Goal: Task Accomplishment & Management: Complete application form

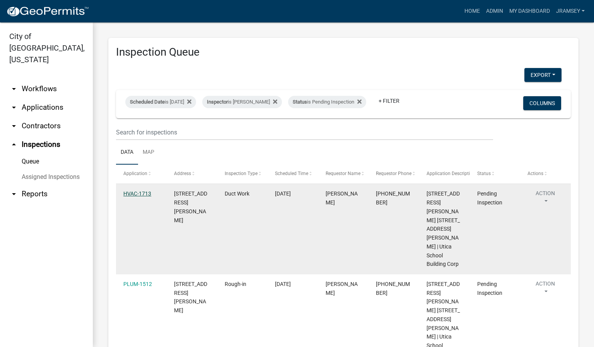
click at [144, 197] on link "HVAC-1713" at bounding box center [137, 194] width 28 height 6
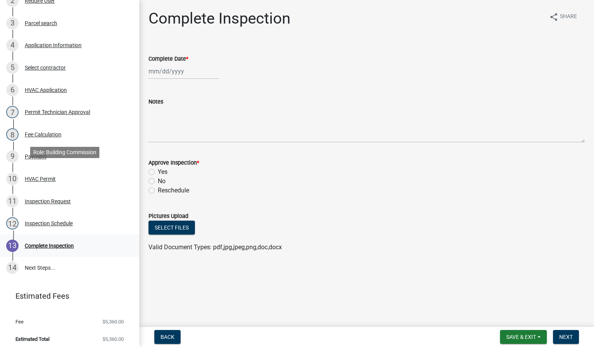
scroll to position [174, 0]
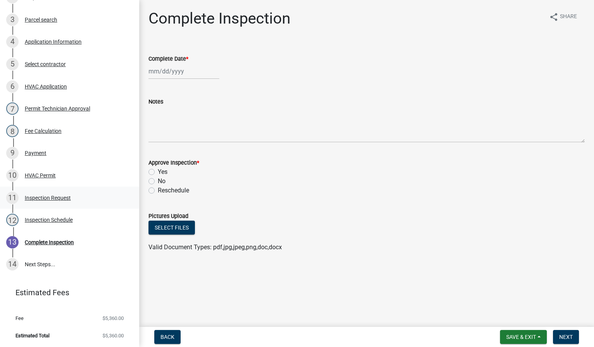
click at [46, 202] on div "11 Inspection Request" at bounding box center [66, 198] width 121 height 12
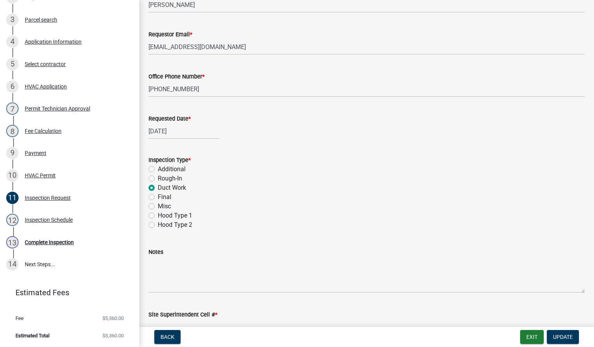
scroll to position [114, 0]
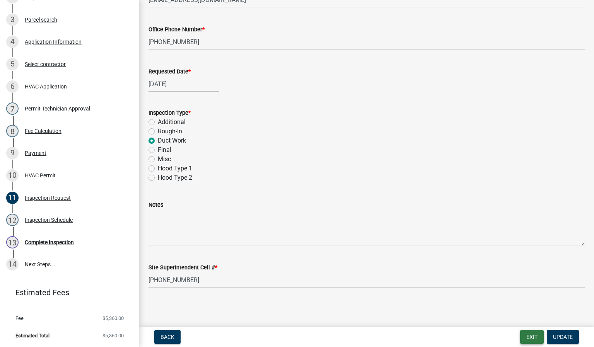
click at [535, 338] on button "Exit" at bounding box center [532, 337] width 24 height 14
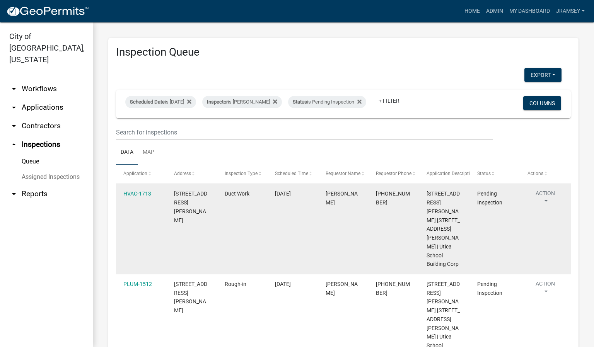
scroll to position [6, 0]
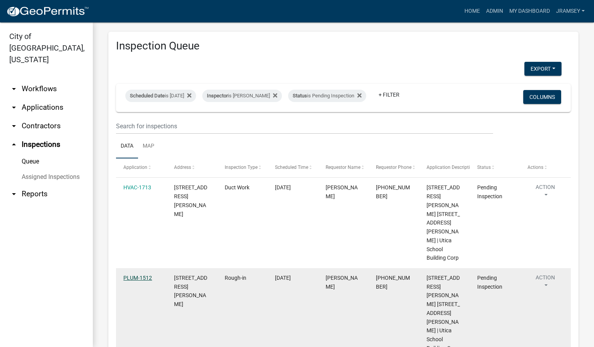
click at [133, 275] on link "PLUM-1512" at bounding box center [137, 278] width 29 height 6
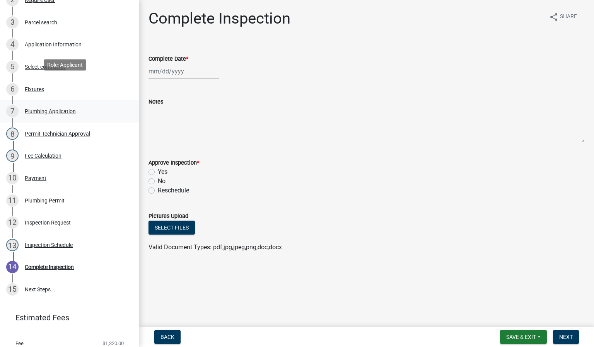
scroll to position [196, 0]
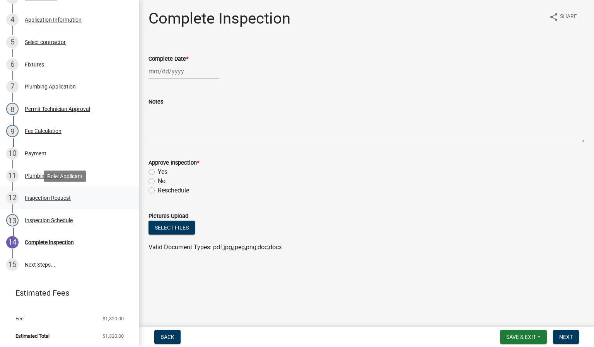
click at [57, 203] on div "12 Inspection Request" at bounding box center [66, 198] width 121 height 12
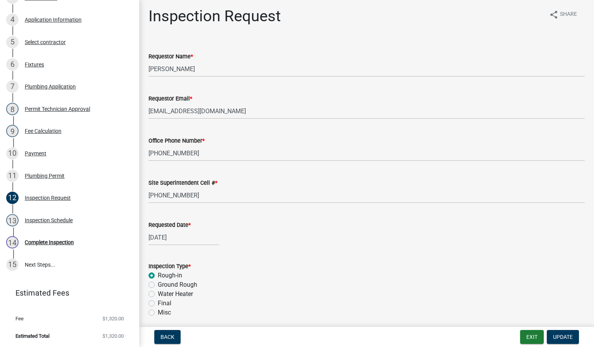
scroll to position [0, 0]
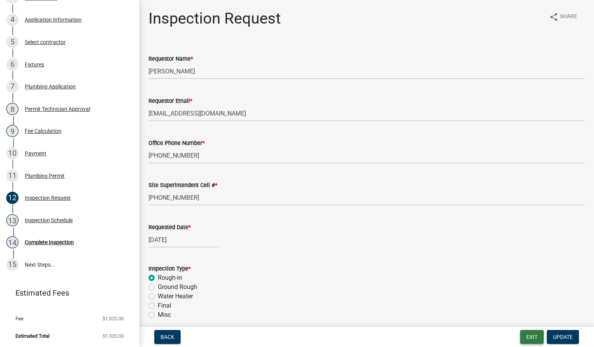
click at [532, 333] on button "Exit" at bounding box center [532, 337] width 24 height 14
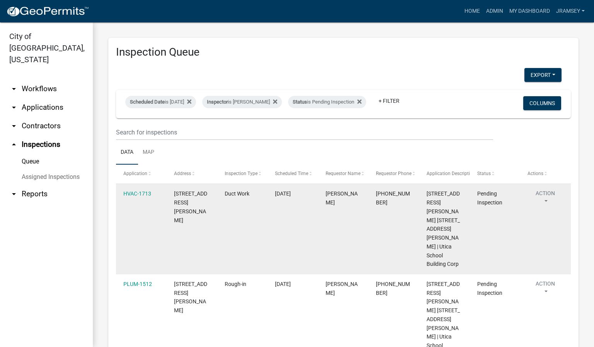
click at [546, 203] on button "Action" at bounding box center [545, 198] width 36 height 19
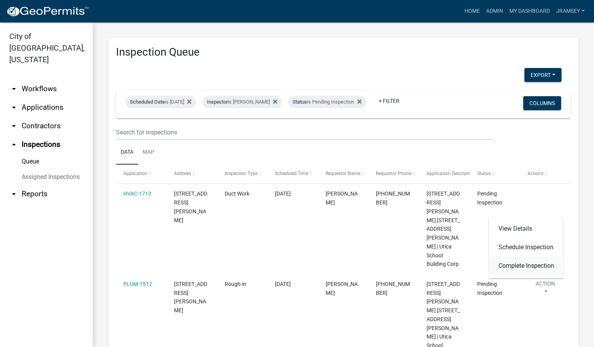
click at [521, 263] on link "Complete Inspection" at bounding box center [526, 266] width 74 height 19
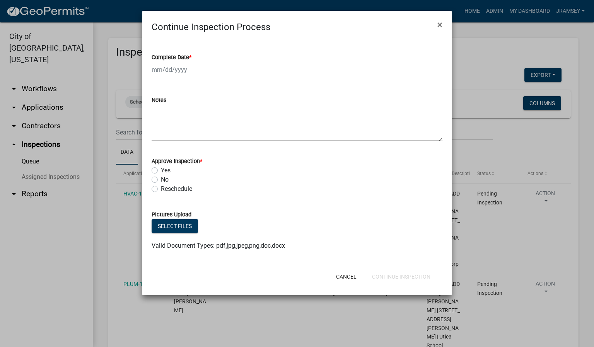
click at [170, 73] on div at bounding box center [187, 70] width 71 height 16
select select "9"
select select "2025"
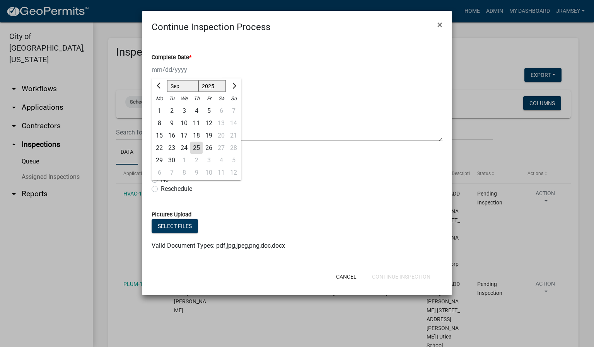
click at [195, 145] on div "25" at bounding box center [196, 148] width 12 height 12
type input "[DATE]"
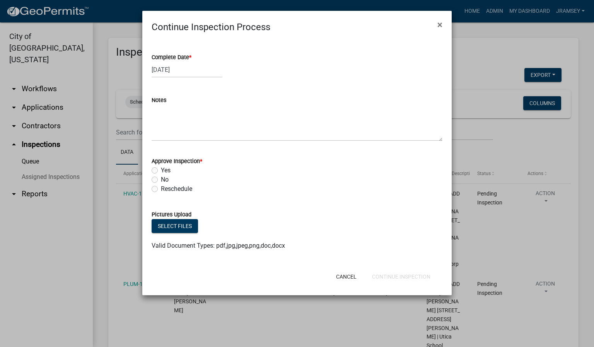
click at [161, 169] on label "Yes" at bounding box center [166, 170] width 10 height 9
click at [161, 169] on input "Yes" at bounding box center [163, 168] width 5 height 5
radio input "true"
click at [410, 282] on button "Continue Inspection" at bounding box center [401, 277] width 71 height 14
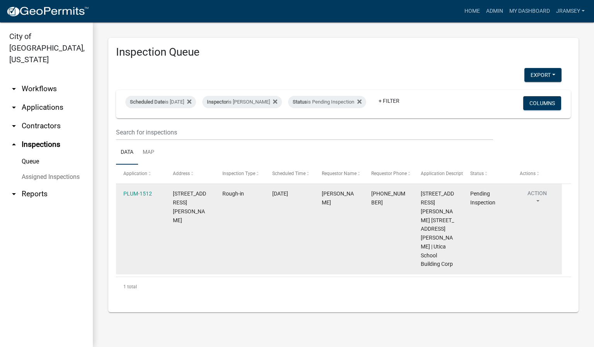
click at [541, 200] on button "Action" at bounding box center [537, 198] width 35 height 19
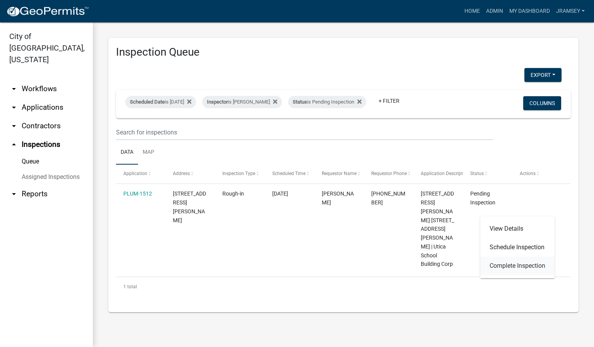
click at [514, 260] on link "Complete Inspection" at bounding box center [517, 266] width 74 height 19
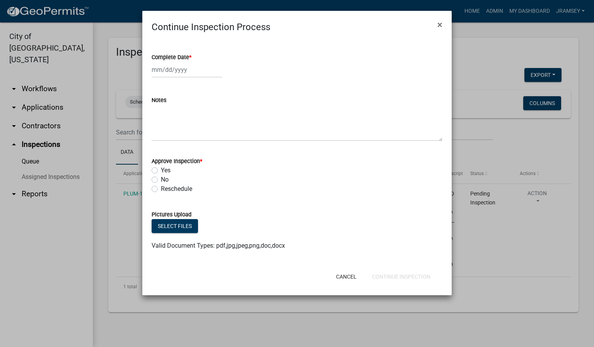
click at [172, 68] on div at bounding box center [187, 70] width 71 height 16
select select "9"
select select "2025"
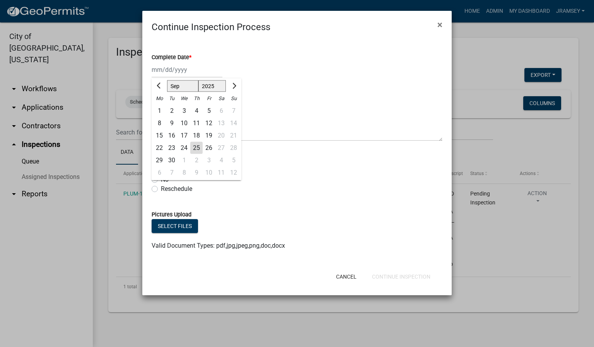
click at [195, 145] on div "25" at bounding box center [196, 148] width 12 height 12
type input "[DATE]"
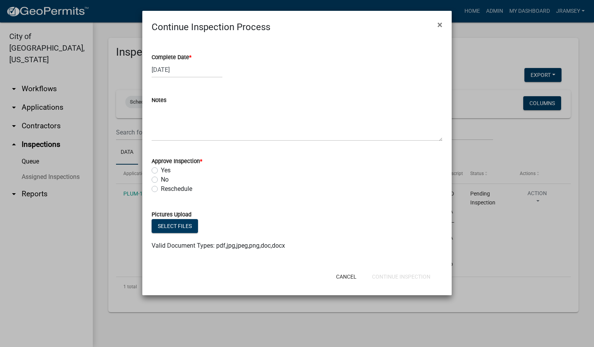
click at [161, 169] on label "Yes" at bounding box center [166, 170] width 10 height 9
click at [161, 169] on input "Yes" at bounding box center [163, 168] width 5 height 5
radio input "true"
click at [378, 274] on button "Continue Inspection" at bounding box center [401, 277] width 71 height 14
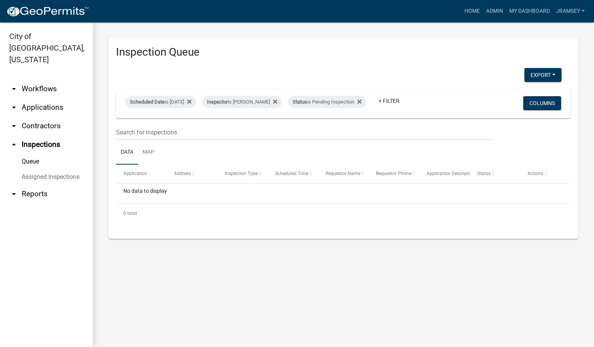
click at [186, 89] on div "Export Excel Format (.xlsx) CSV Format (.csv) Scheduled Date is [DATE] Inspecto…" at bounding box center [343, 149] width 455 height 163
click at [186, 96] on div "Scheduled Date is [DATE]" at bounding box center [160, 102] width 71 height 12
click at [192, 126] on input "[DATE]" at bounding box center [167, 125] width 54 height 16
type input "[DATE]"
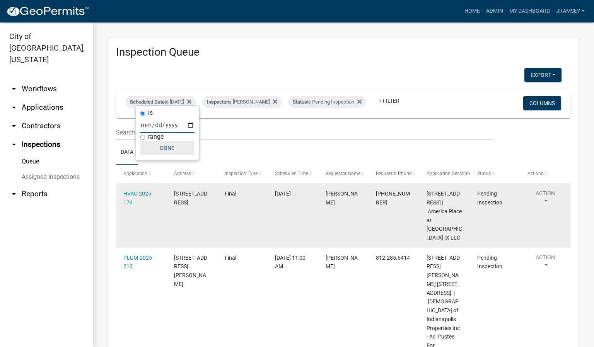
click at [174, 147] on button "Done" at bounding box center [167, 148] width 54 height 14
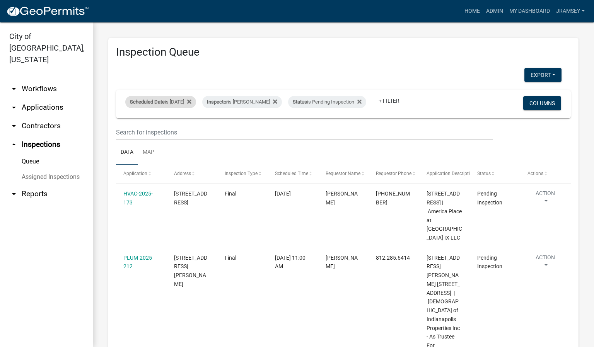
click at [172, 96] on div "Scheduled Date is [DATE]" at bounding box center [160, 102] width 71 height 12
click at [192, 124] on input "[DATE]" at bounding box center [167, 125] width 54 height 16
type input "[DATE]"
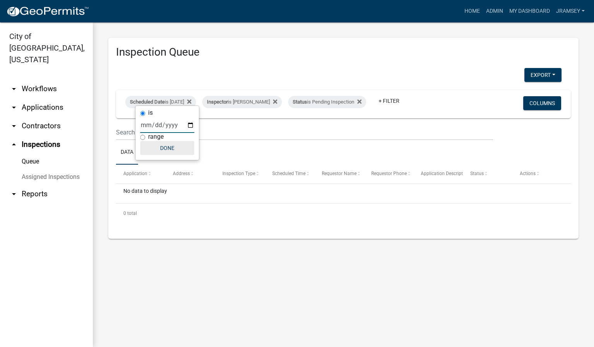
click at [172, 151] on button "Done" at bounding box center [167, 148] width 54 height 14
